Goal: Go to known website: Access a specific website the user already knows

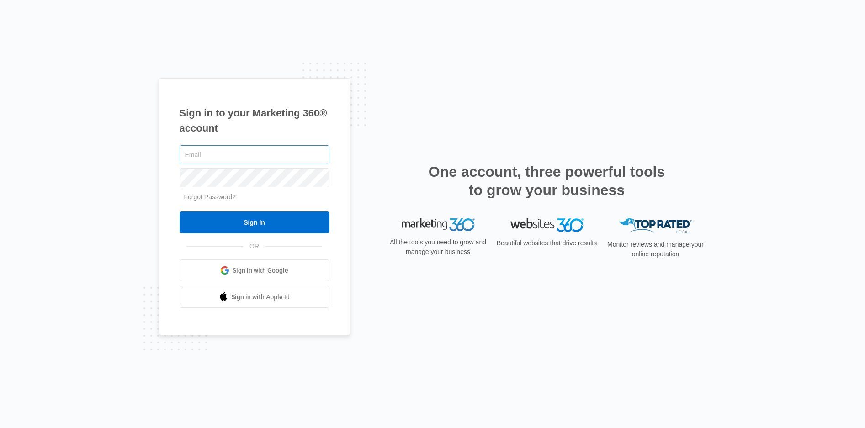
click at [207, 157] on input "text" at bounding box center [255, 154] width 150 height 19
type input "[PERSON_NAME][EMAIL_ADDRESS][DOMAIN_NAME]"
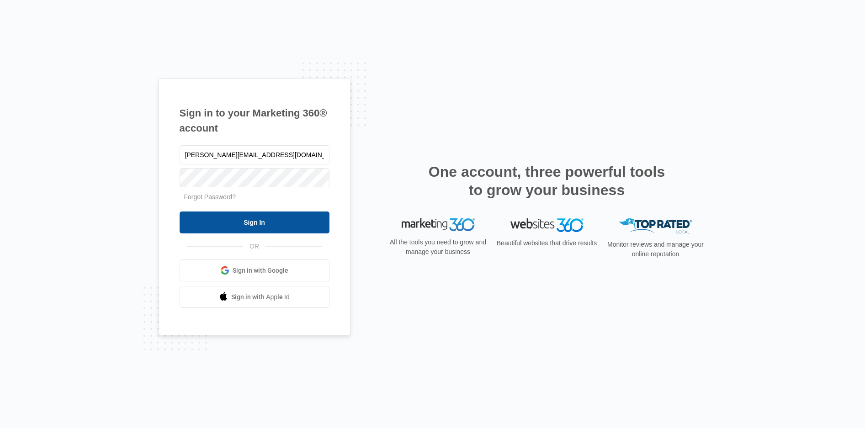
click at [268, 224] on input "Sign In" at bounding box center [255, 222] width 150 height 22
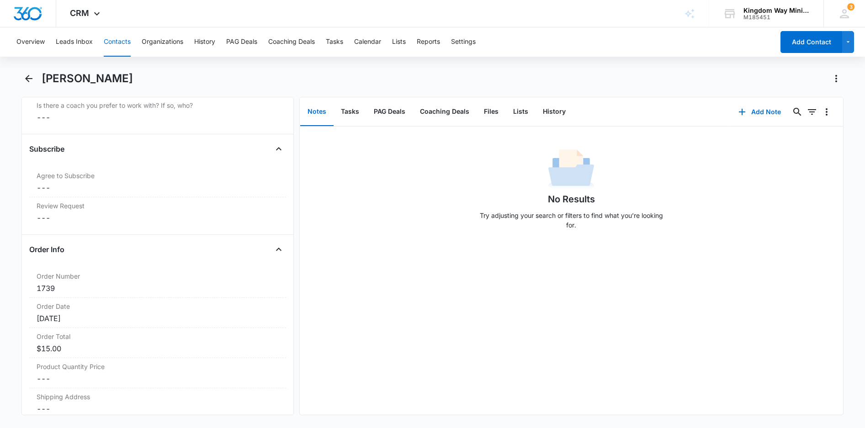
scroll to position [1716, 0]
